Goal: Information Seeking & Learning: Understand process/instructions

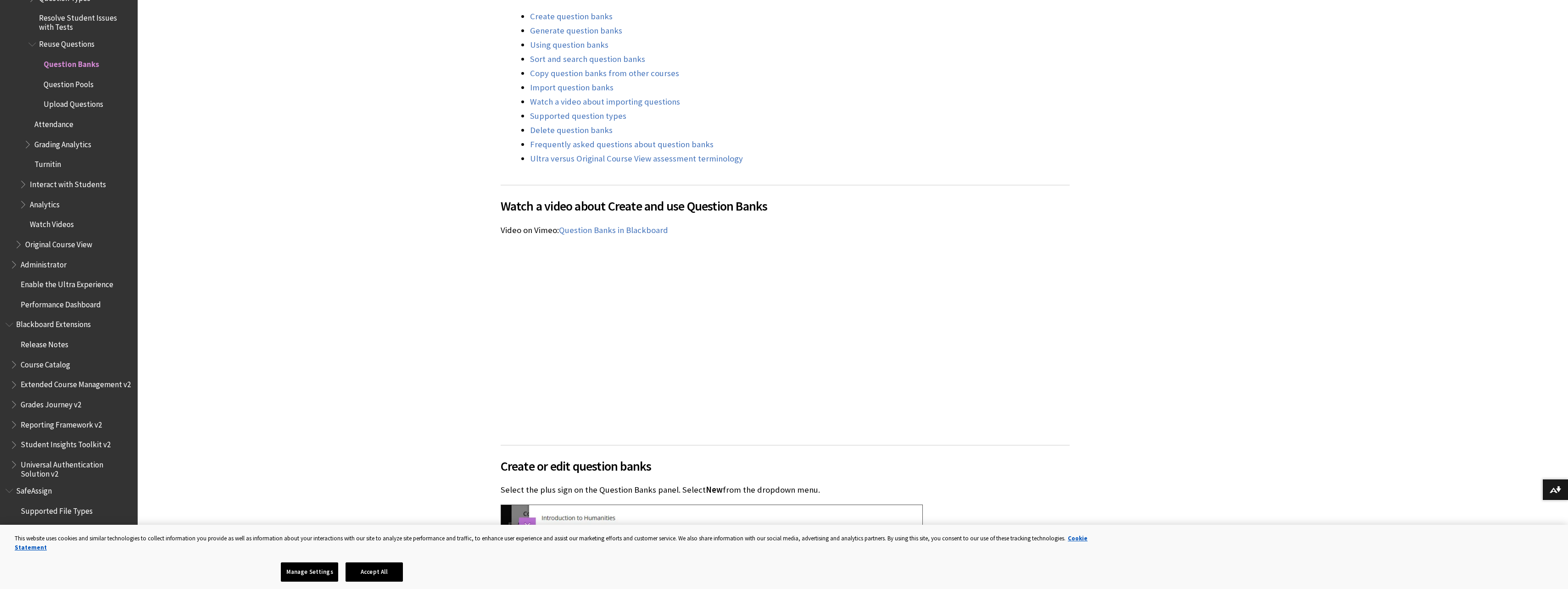
scroll to position [827, 0]
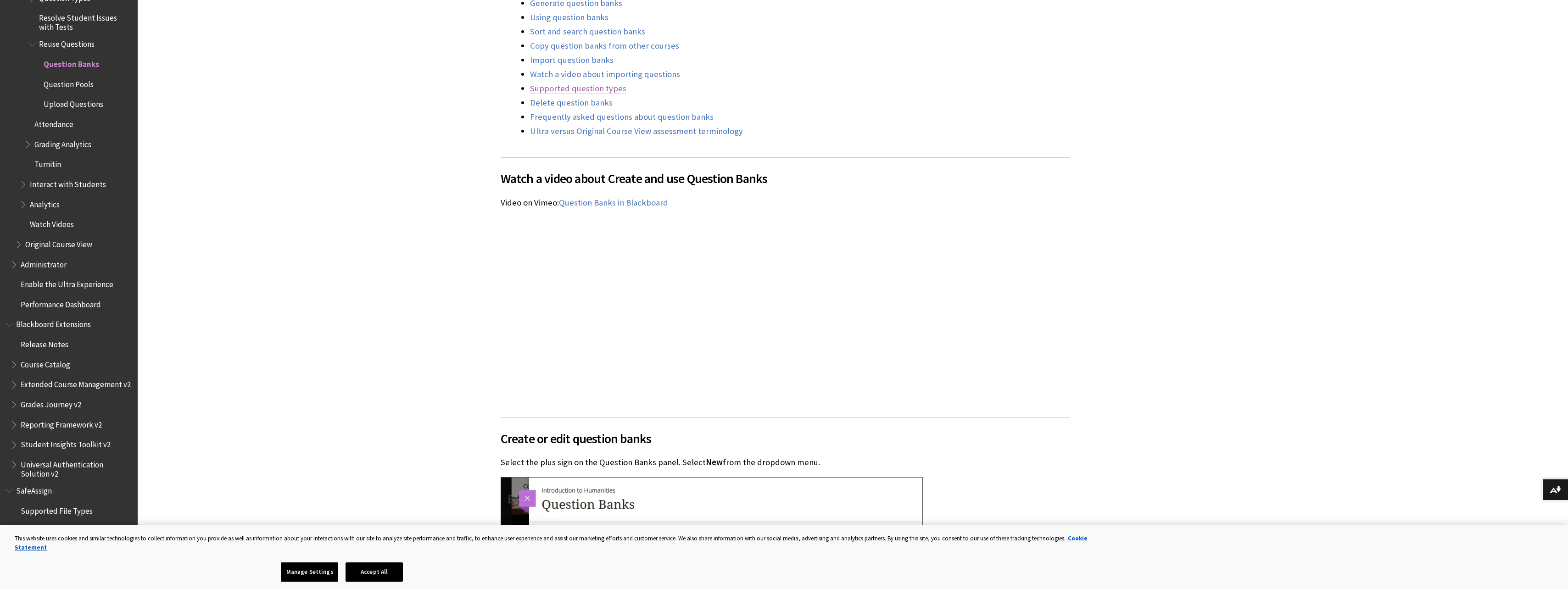
click at [596, 87] on link "Supported question types" at bounding box center [578, 88] width 97 height 11
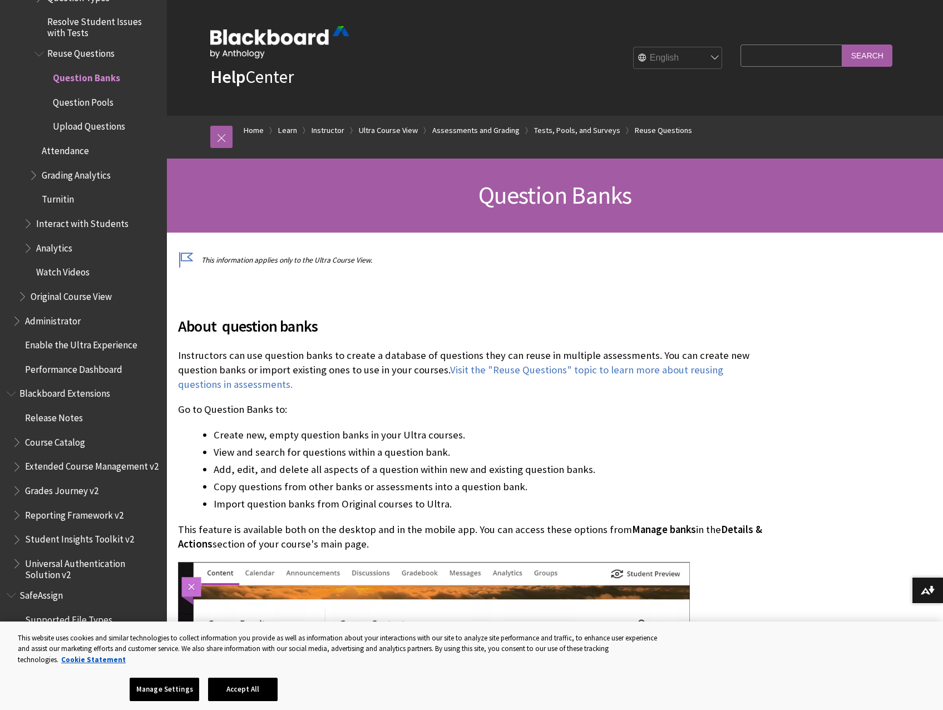
drag, startPoint x: 810, startPoint y: 57, endPoint x: 793, endPoint y: 62, distance: 16.9
click at [805, 57] on input "Search Query" at bounding box center [791, 56] width 101 height 22
type input "question formatting"
click at [842, 45] on input "Search" at bounding box center [867, 56] width 50 height 22
click at [872, 52] on input "Search" at bounding box center [867, 56] width 50 height 22
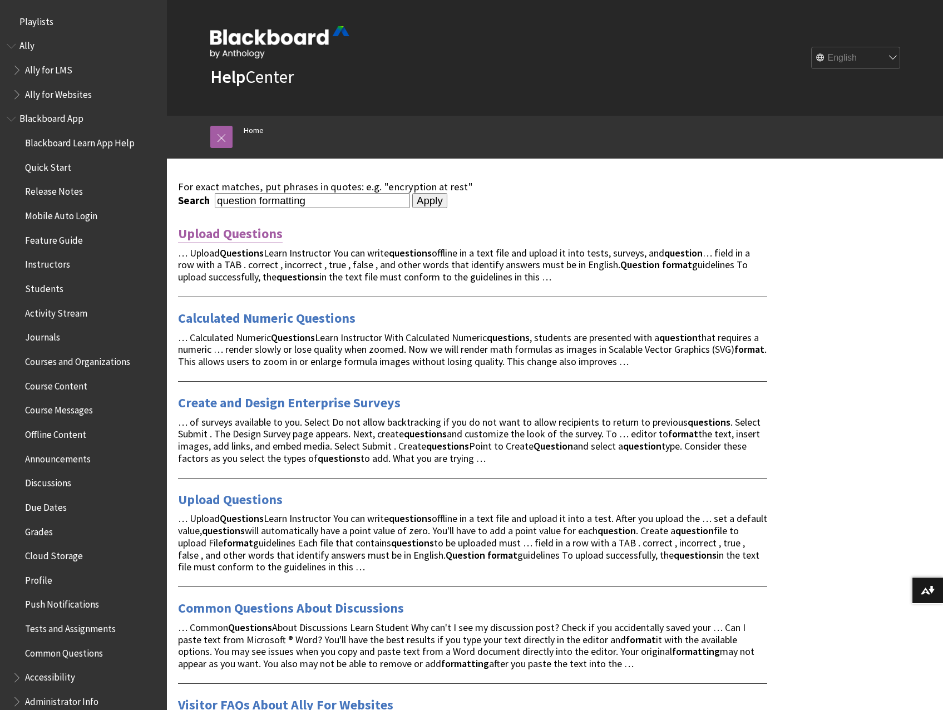
click at [256, 234] on link "Upload Questions" at bounding box center [230, 234] width 105 height 18
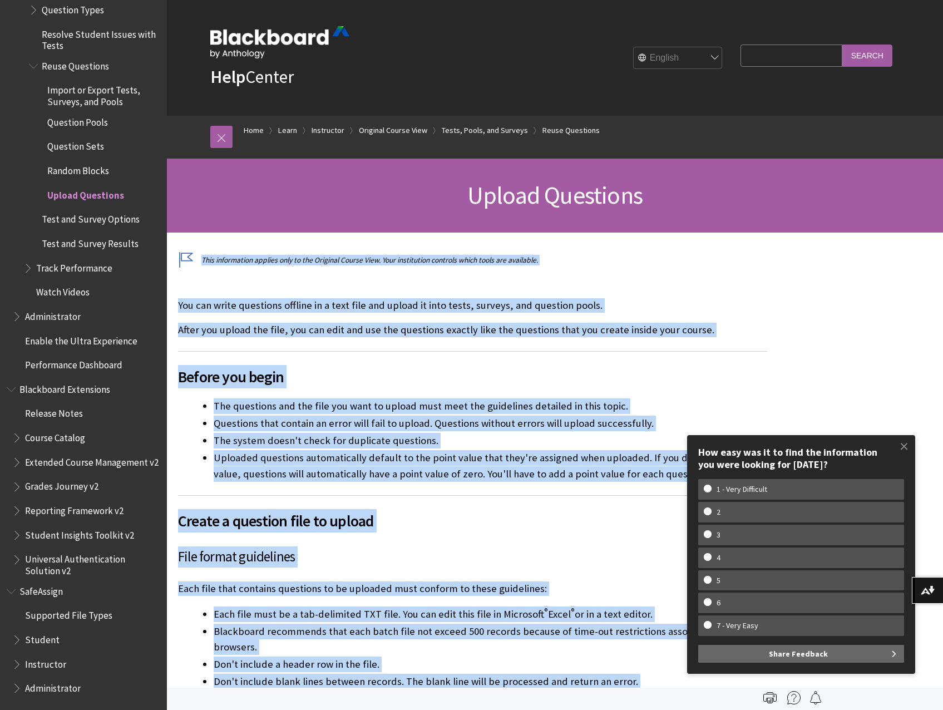
drag, startPoint x: 717, startPoint y: 398, endPoint x: 175, endPoint y: 253, distance: 560.7
copy div "This information applies only to the Original Course View. Your institution con…"
